Goal: Find specific page/section: Find specific page/section

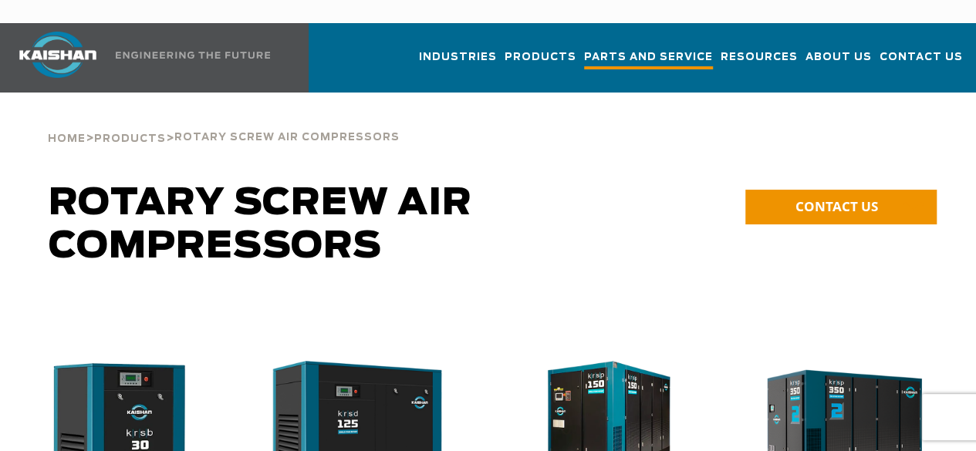
click at [584, 49] on span "Parts and Service" at bounding box center [648, 59] width 129 height 21
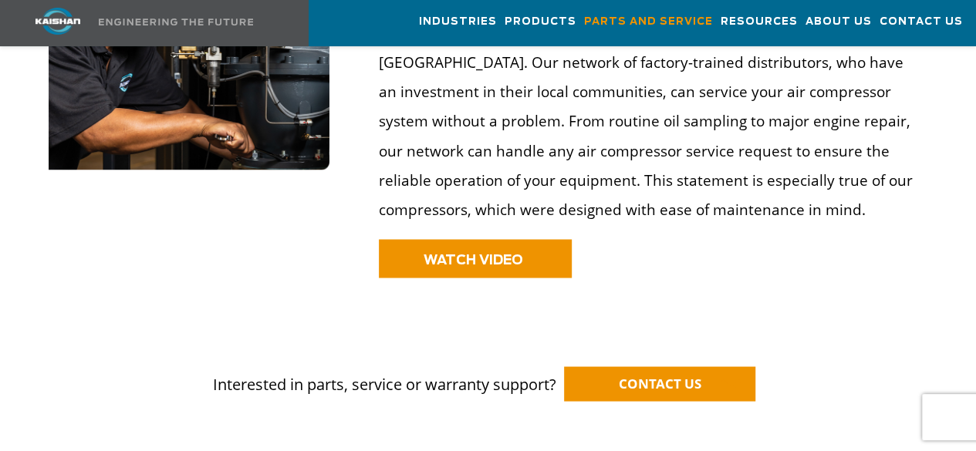
scroll to position [2383, 0]
